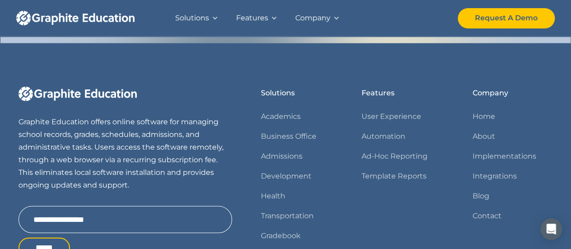
scroll to position [1150, 0]
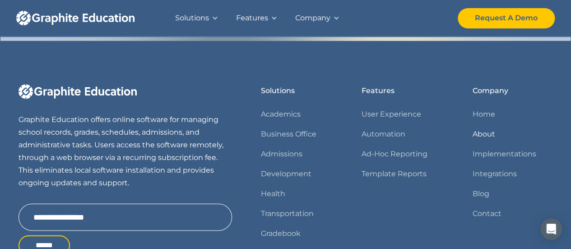
click at [487, 133] on link "About" at bounding box center [484, 134] width 23 height 13
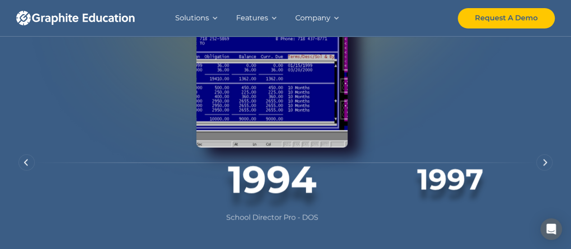
scroll to position [673, 0]
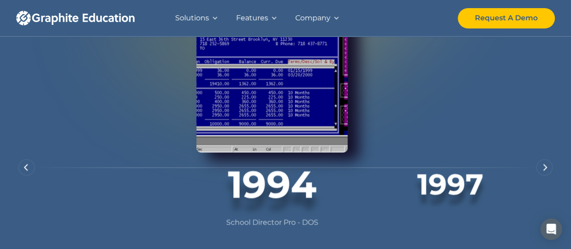
click at [545, 168] on img "next slide" at bounding box center [545, 166] width 5 height 7
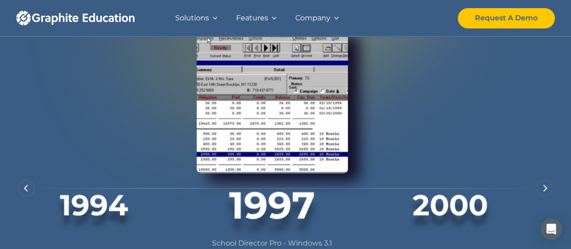
scroll to position [657, 0]
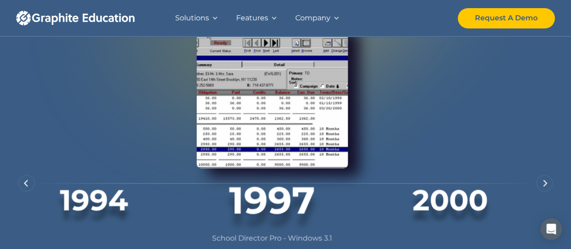
click at [545, 184] on img "next slide" at bounding box center [545, 182] width 5 height 7
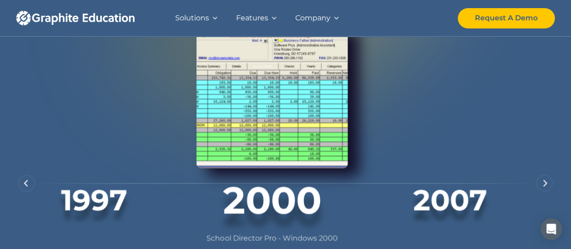
click at [545, 184] on img "next slide" at bounding box center [545, 182] width 5 height 7
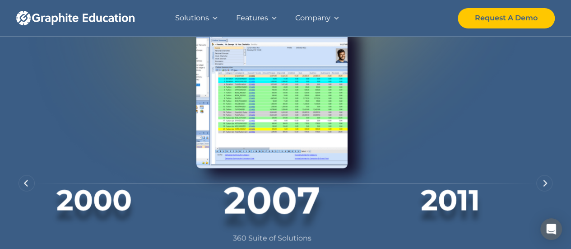
click at [545, 184] on img "next slide" at bounding box center [545, 182] width 5 height 7
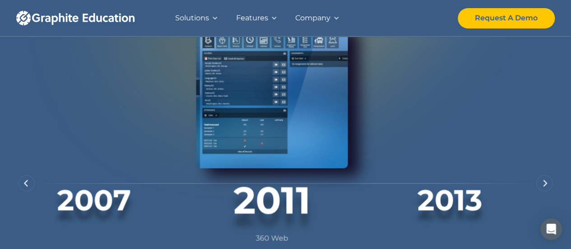
click at [547, 183] on img "next slide" at bounding box center [545, 182] width 5 height 7
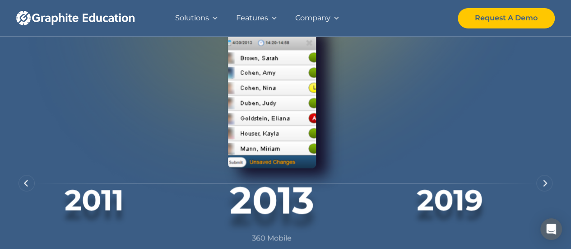
click at [547, 183] on img "next slide" at bounding box center [545, 182] width 5 height 7
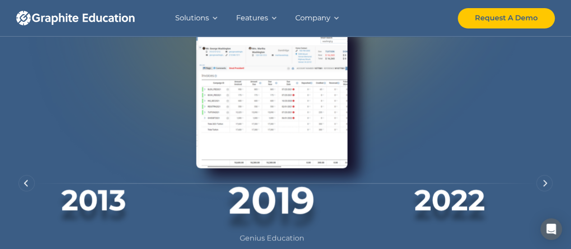
click at [547, 183] on img "next slide" at bounding box center [545, 182] width 5 height 7
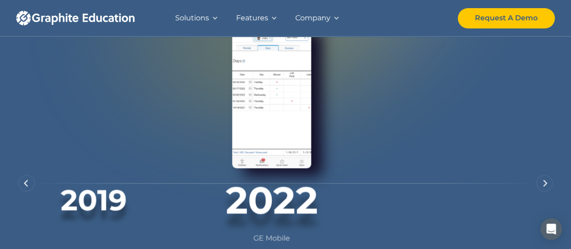
click at [543, 182] on div "next slide" at bounding box center [544, 183] width 16 height 16
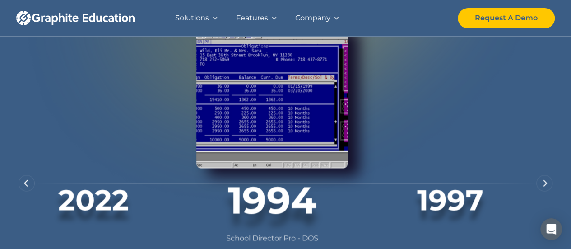
click at [28, 181] on div "previous slide" at bounding box center [27, 183] width 16 height 16
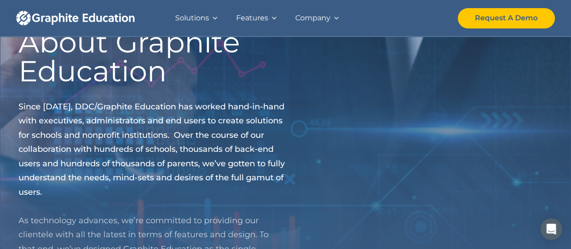
scroll to position [0, 0]
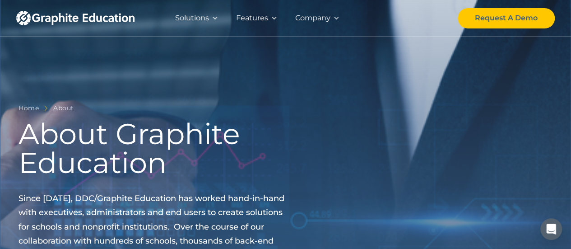
click at [196, 16] on div "Solutions" at bounding box center [192, 18] width 34 height 13
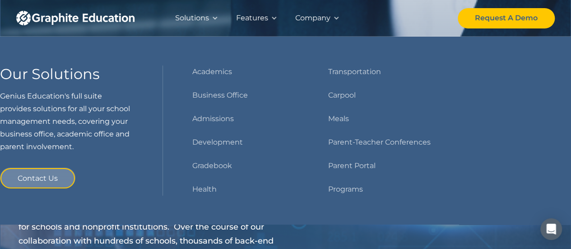
click at [254, 17] on div "Features" at bounding box center [252, 18] width 32 height 13
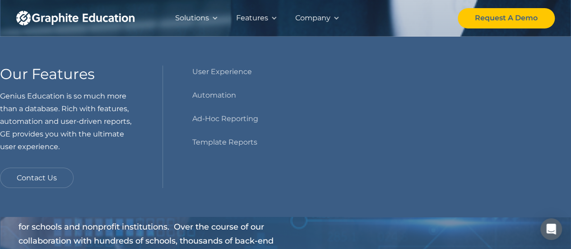
click at [312, 20] on div "Company" at bounding box center [312, 18] width 35 height 13
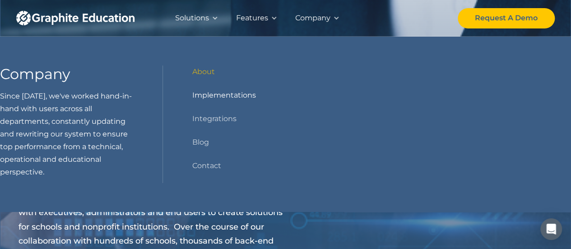
click at [214, 93] on link "Implementations" at bounding box center [224, 95] width 64 height 13
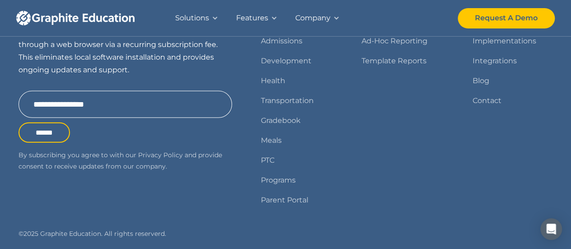
scroll to position [1271, 0]
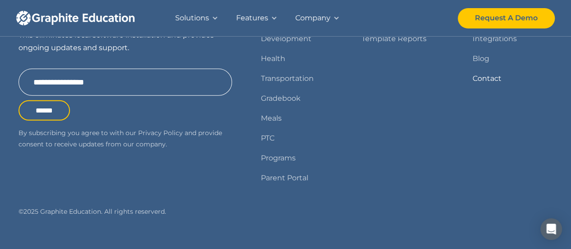
click at [483, 72] on link "Contact" at bounding box center [487, 78] width 29 height 13
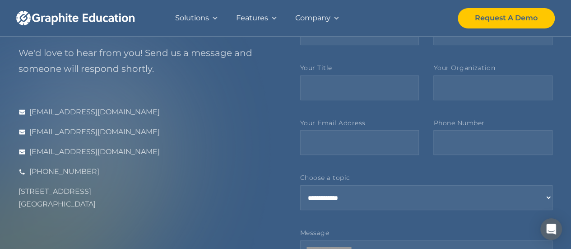
scroll to position [70, 0]
drag, startPoint x: 86, startPoint y: 206, endPoint x: 19, endPoint y: 190, distance: 69.2
click at [19, 190] on div "[STREET_ADDRESS]" at bounding box center [145, 198] width 253 height 25
copy div "[STREET_ADDRESS]"
